Goal: Task Accomplishment & Management: Manage account settings

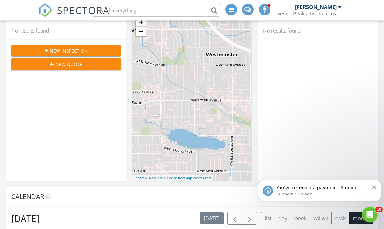
click at [376, 184] on button "Dismiss notification" at bounding box center [375, 185] width 4 height 5
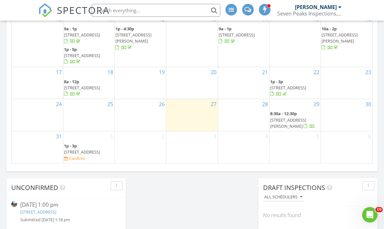
scroll to position [436, 0]
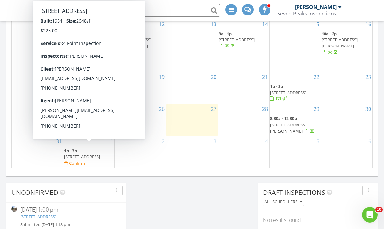
click at [77, 154] on span "3262 S Clermont St, Denver 80222" at bounding box center [82, 157] width 36 height 6
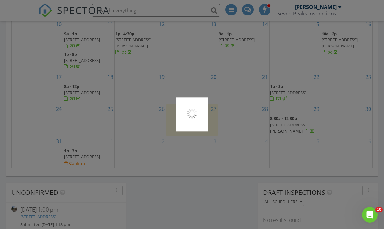
click at [80, 162] on div at bounding box center [192, 114] width 384 height 229
click at [75, 157] on div at bounding box center [192, 114] width 384 height 229
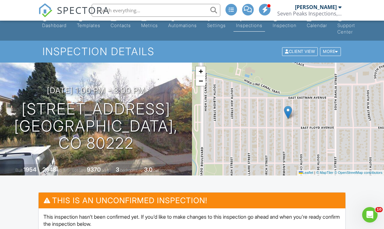
click at [97, 94] on h3 "09/01/2025 1:00 pm - 3:00 pm" at bounding box center [96, 90] width 99 height 9
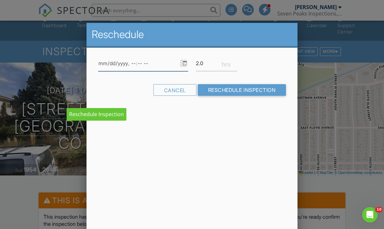
click at [127, 59] on input "datetime-local" at bounding box center [143, 63] width 90 height 16
type input "2025-09-02T13:00"
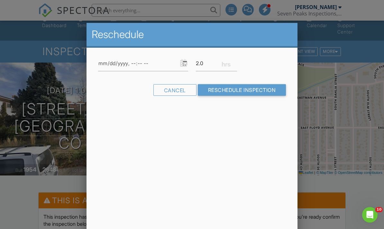
click at [258, 89] on input "Reschedule Inspection" at bounding box center [242, 90] width 89 height 12
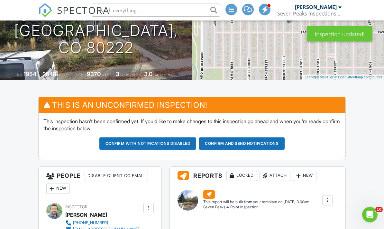
scroll to position [107, 0]
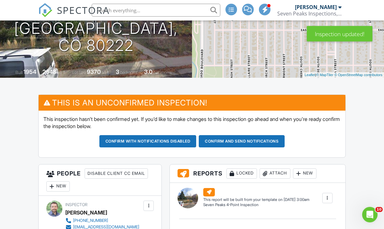
click at [197, 137] on button "Confirm and send notifications" at bounding box center [147, 141] width 97 height 12
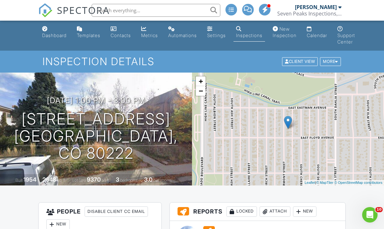
click at [287, 30] on link "New Inspection" at bounding box center [284, 32] width 29 height 18
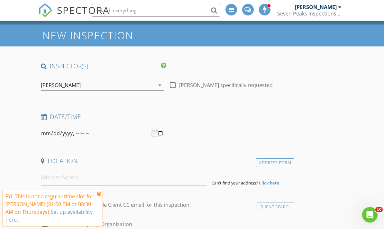
scroll to position [24, 0]
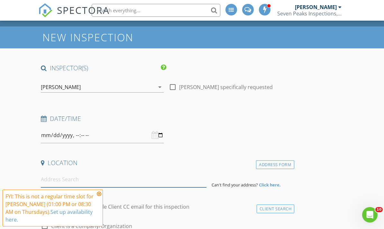
click at [127, 179] on input at bounding box center [124, 179] width 166 height 16
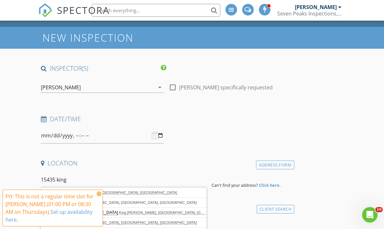
type input "[STREET_ADDRESS]"
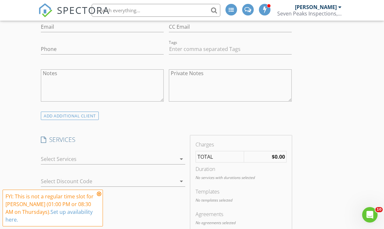
scroll to position [420, 0]
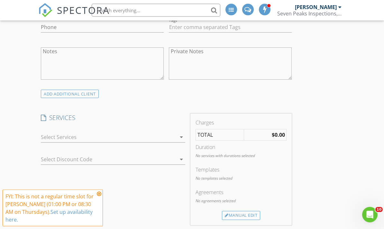
click at [101, 137] on div at bounding box center [108, 137] width 135 height 10
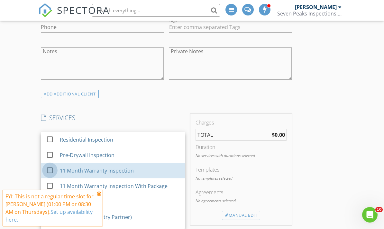
click at [49, 164] on div at bounding box center [49, 169] width 11 height 11
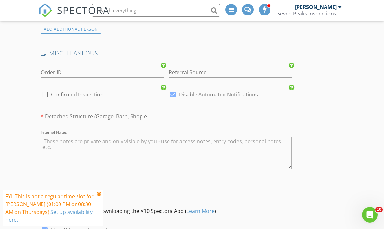
scroll to position [926, 0]
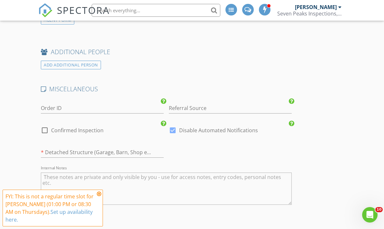
scroll to position [862, 0]
